Goal: Task Accomplishment & Management: Manage account settings

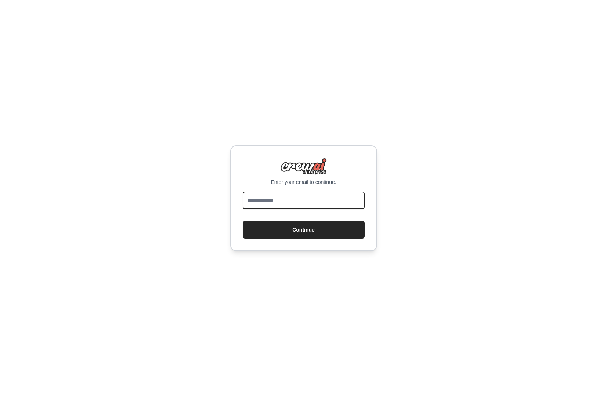
click at [315, 200] on input "email" at bounding box center [304, 201] width 122 height 18
type input "**********"
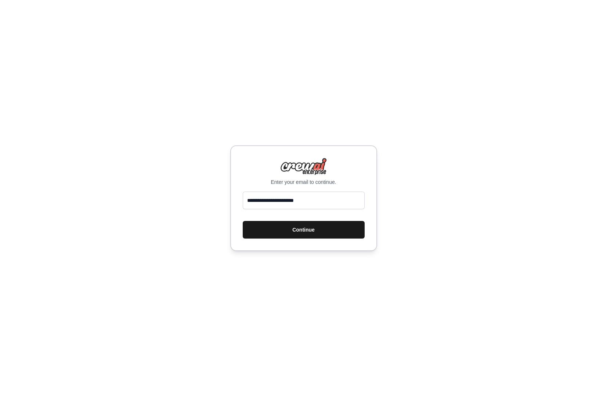
click at [285, 229] on button "Continue" at bounding box center [304, 230] width 122 height 18
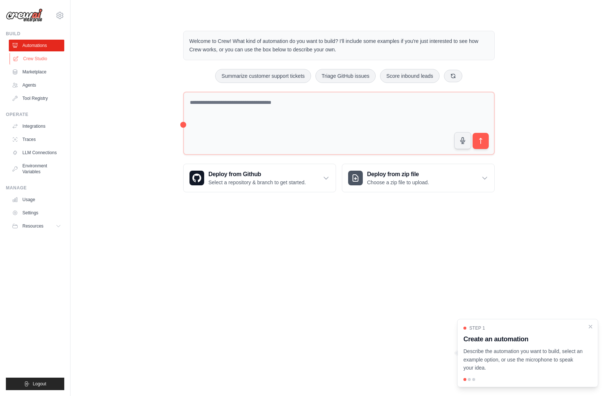
click at [29, 62] on link "Crew Studio" at bounding box center [37, 59] width 55 height 12
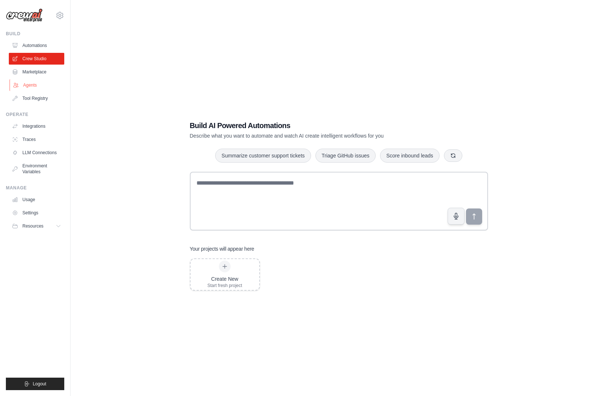
click at [28, 87] on link "Agents" at bounding box center [37, 85] width 55 height 12
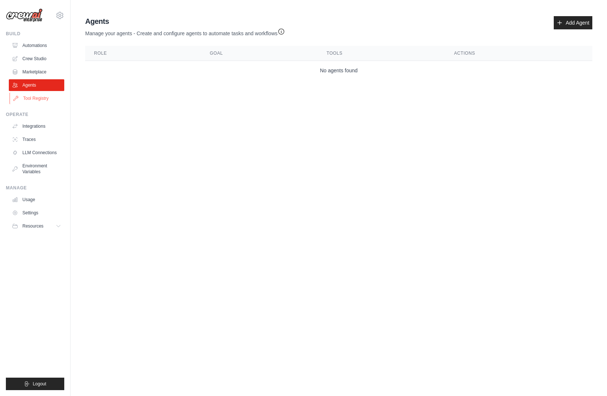
click at [41, 97] on link "Tool Registry" at bounding box center [37, 99] width 55 height 12
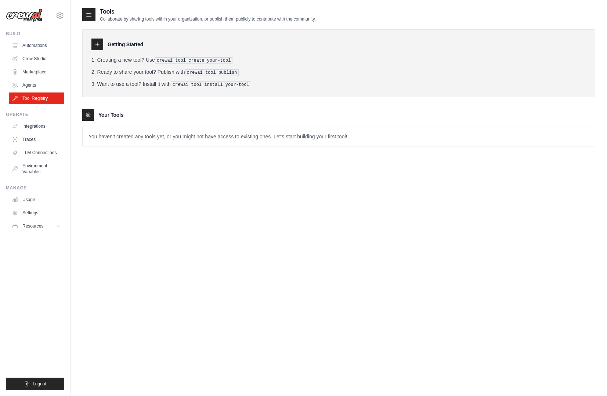
click at [202, 72] on pre "crewai tool publish" at bounding box center [212, 72] width 54 height 7
click at [100, 43] on icon at bounding box center [97, 44] width 6 height 6
click at [98, 20] on div "Tools Collaborate by sharing tools within your organization, or publish them pu…" at bounding box center [199, 14] width 234 height 15
click at [88, 119] on div at bounding box center [88, 115] width 12 height 12
click at [86, 112] on icon at bounding box center [88, 115] width 6 height 6
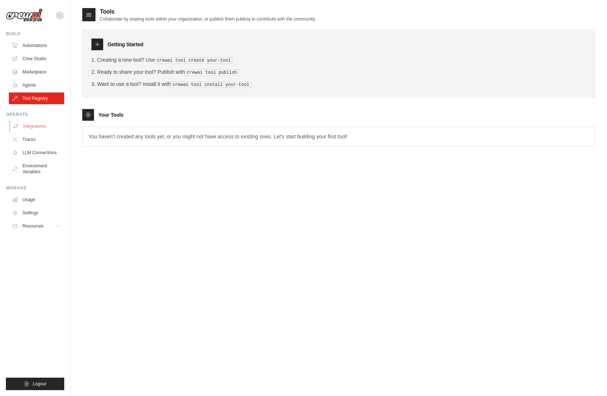
click at [37, 128] on link "Integrations" at bounding box center [37, 126] width 55 height 12
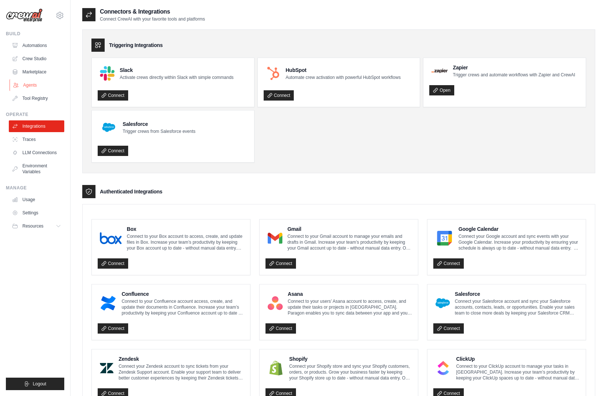
click at [34, 88] on link "Agents" at bounding box center [37, 85] width 55 height 12
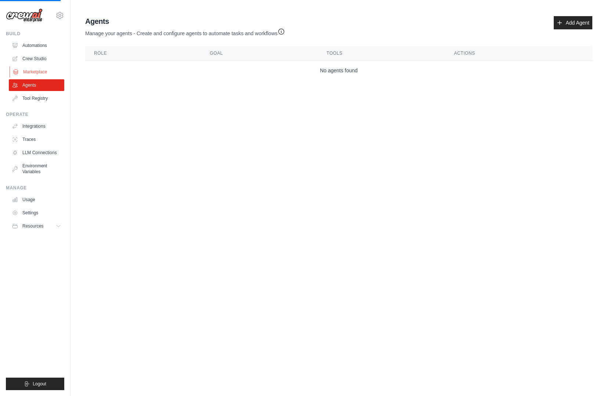
click at [37, 67] on link "Marketplace" at bounding box center [37, 72] width 55 height 12
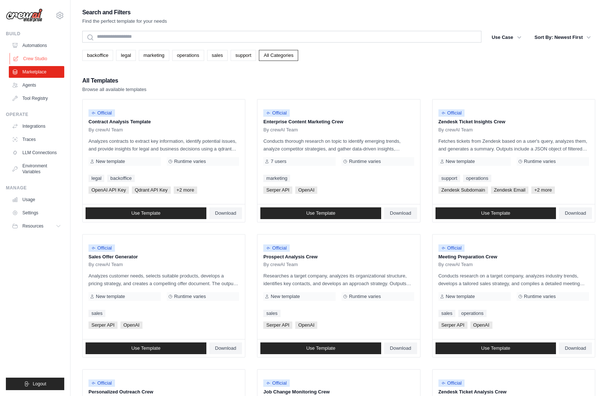
click at [28, 55] on link "Crew Studio" at bounding box center [37, 59] width 55 height 12
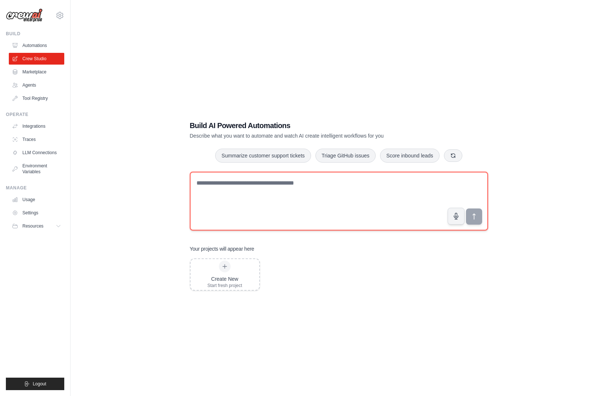
click at [242, 181] on textarea at bounding box center [339, 201] width 298 height 59
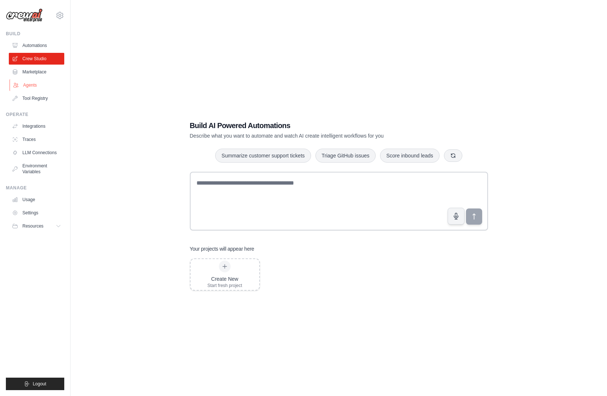
click at [34, 87] on link "Agents" at bounding box center [37, 85] width 55 height 12
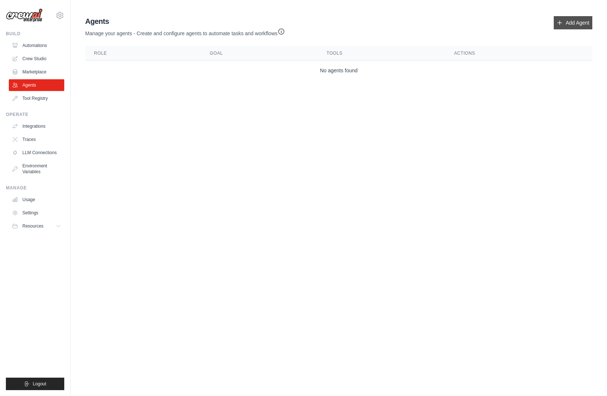
click at [569, 25] on link "Add Agent" at bounding box center [573, 22] width 39 height 13
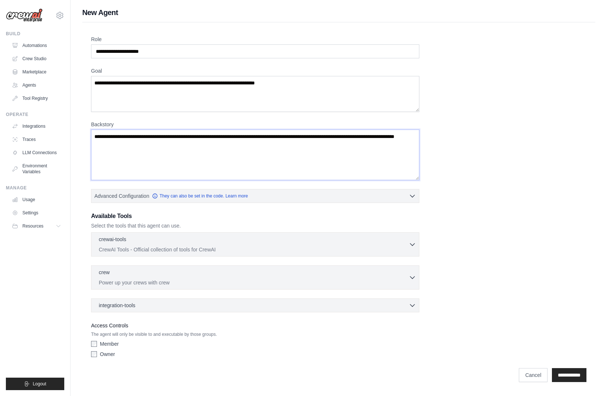
click at [142, 159] on textarea "Backstory" at bounding box center [255, 155] width 328 height 51
click at [141, 96] on textarea "Goal" at bounding box center [255, 94] width 328 height 36
click at [141, 146] on textarea "Backstory" at bounding box center [255, 155] width 328 height 51
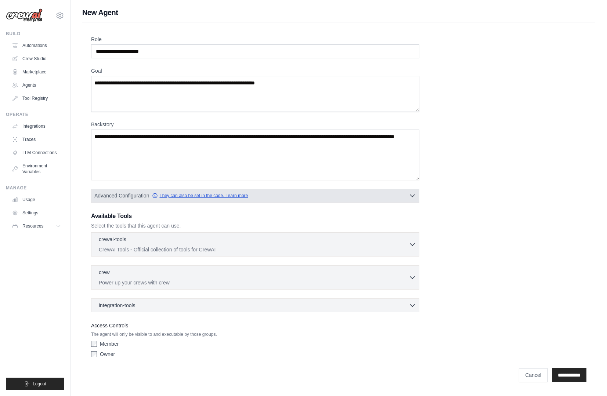
click at [183, 194] on link "They can also be set in the code. Learn more" at bounding box center [200, 196] width 96 height 6
